Goal: Ask a question

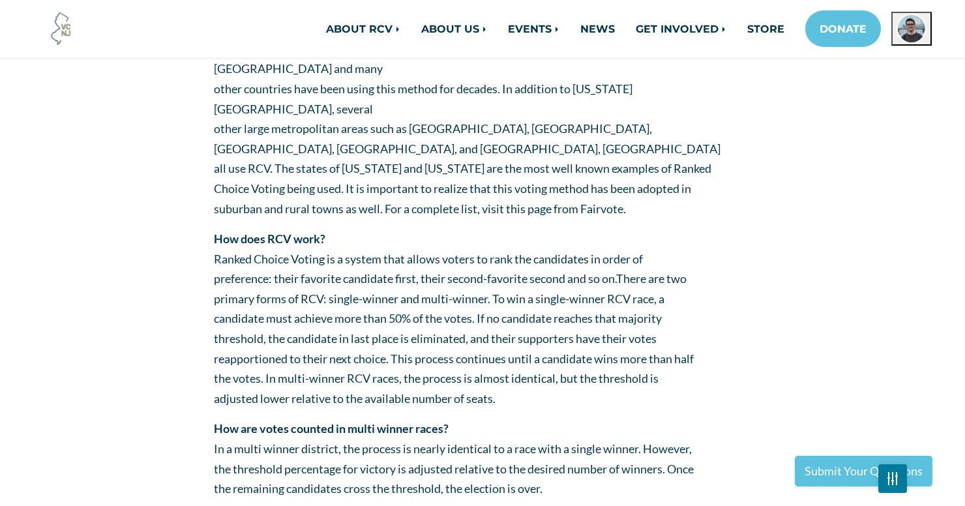
scroll to position [583, 0]
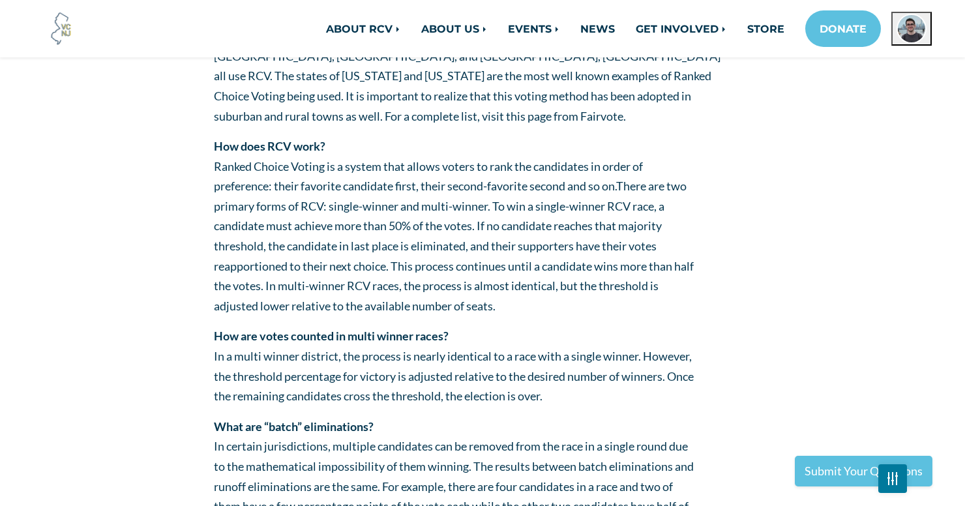
click at [894, 480] on img at bounding box center [892, 478] width 10 height 6
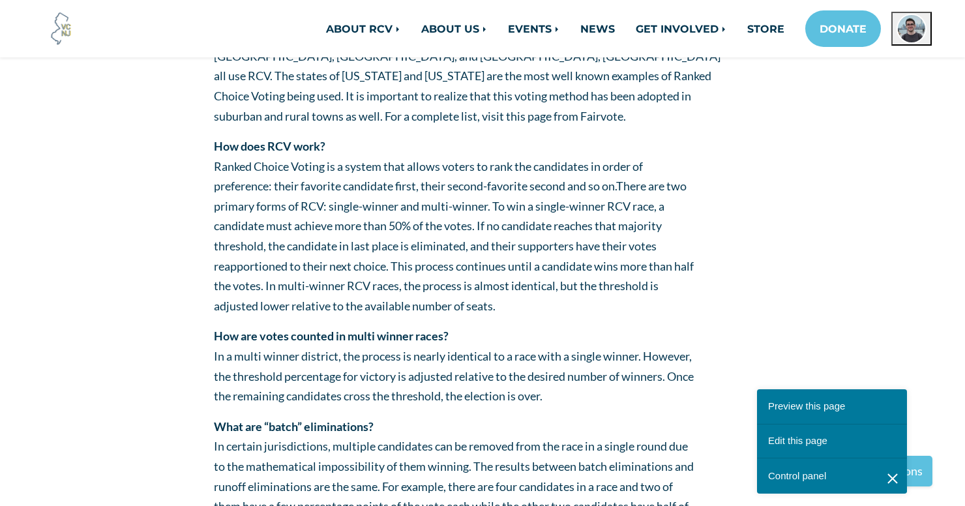
click at [894, 478] on img at bounding box center [892, 478] width 10 height 6
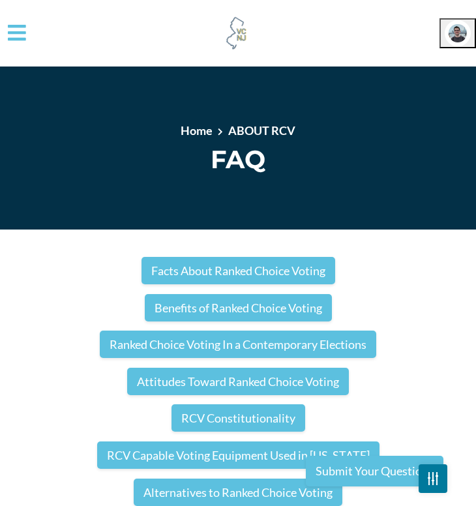
scroll to position [0, 0]
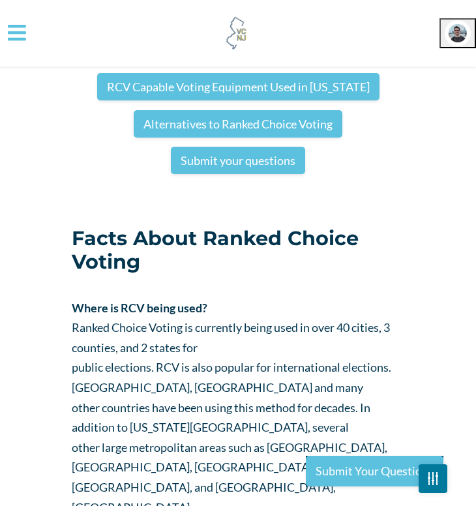
scroll to position [456, 0]
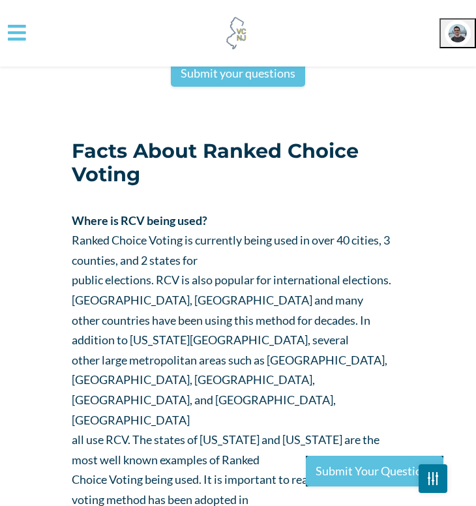
scroll to position [456, 0]
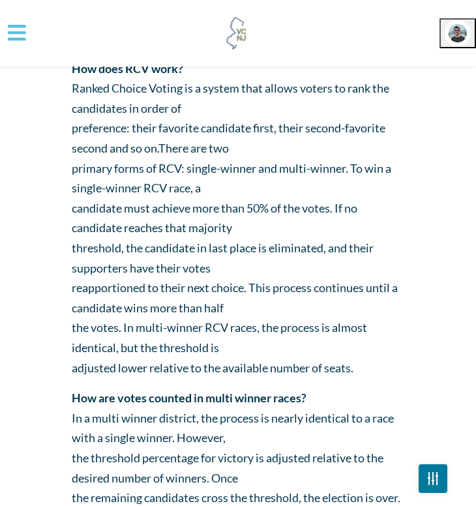
scroll to position [892, 0]
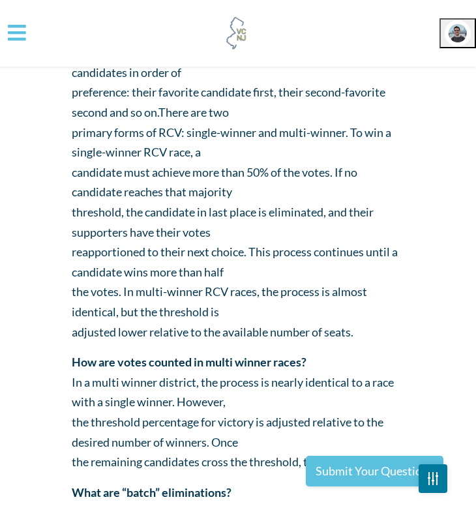
scroll to position [1001, 0]
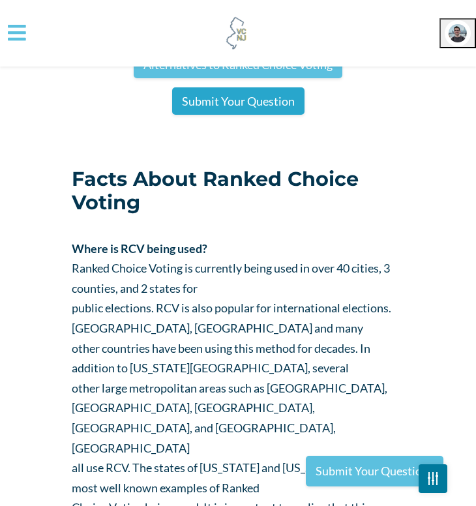
scroll to position [463, 0]
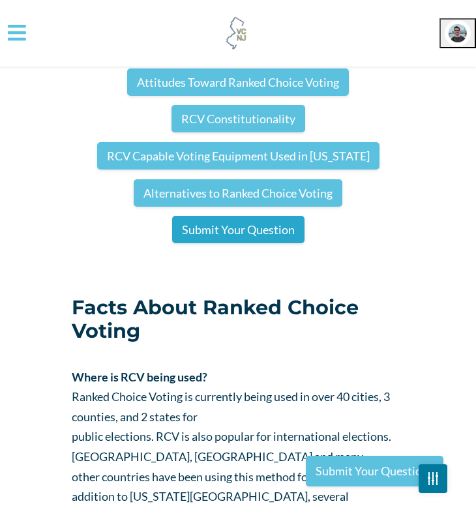
click at [227, 216] on link "Submit Your Question" at bounding box center [238, 229] width 132 height 27
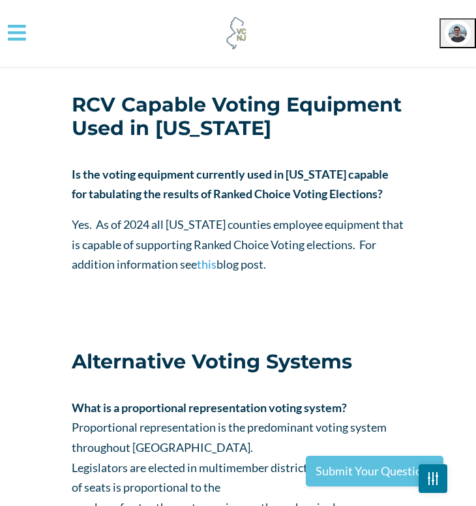
scroll to position [6503, 0]
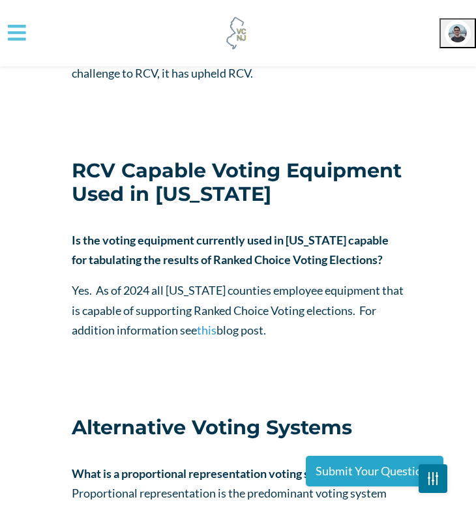
click at [349, 469] on link "Submit Your Questions" at bounding box center [375, 471] width 138 height 31
